Goal: Navigation & Orientation: Find specific page/section

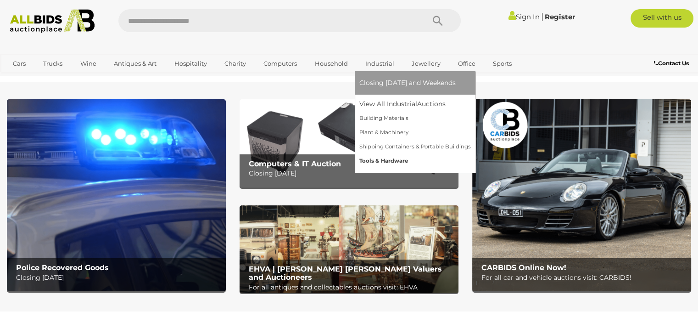
click at [365, 158] on link "Tools & Hardware" at bounding box center [414, 161] width 111 height 14
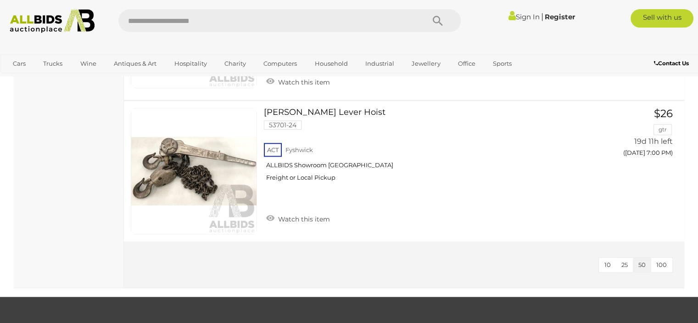
scroll to position [4405, 0]
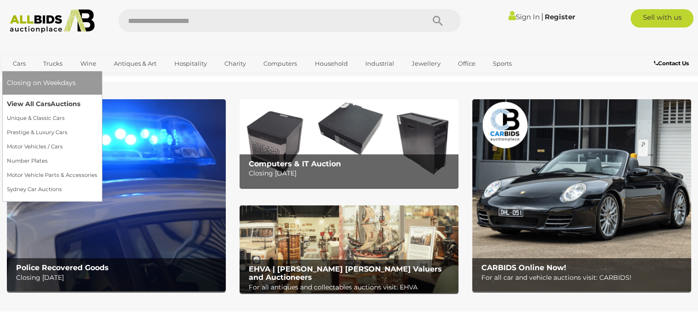
click at [62, 104] on span "Auctions" at bounding box center [65, 104] width 30 height 8
click at [44, 117] on link "Unique & Classic Cars" at bounding box center [52, 118] width 90 height 14
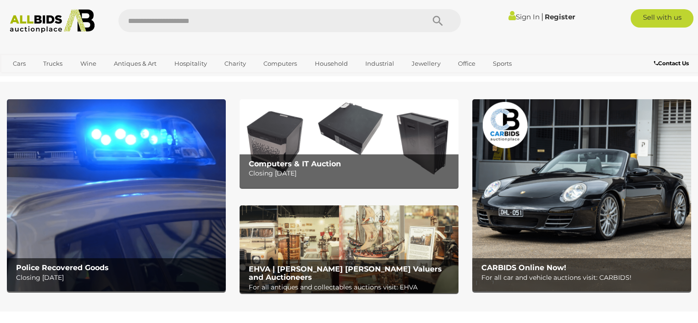
click at [67, 268] on b "Police Recovered Goods" at bounding box center [62, 267] width 93 height 9
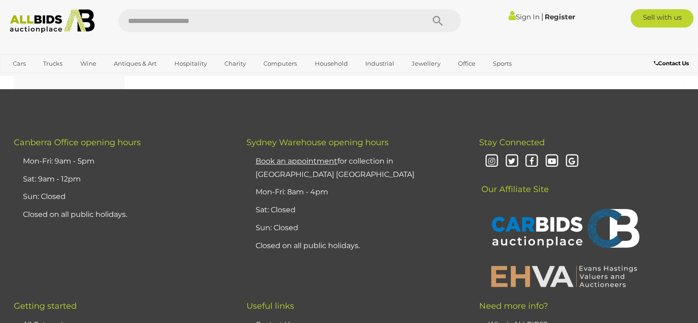
scroll to position [7342, 0]
